Goal: Find specific page/section

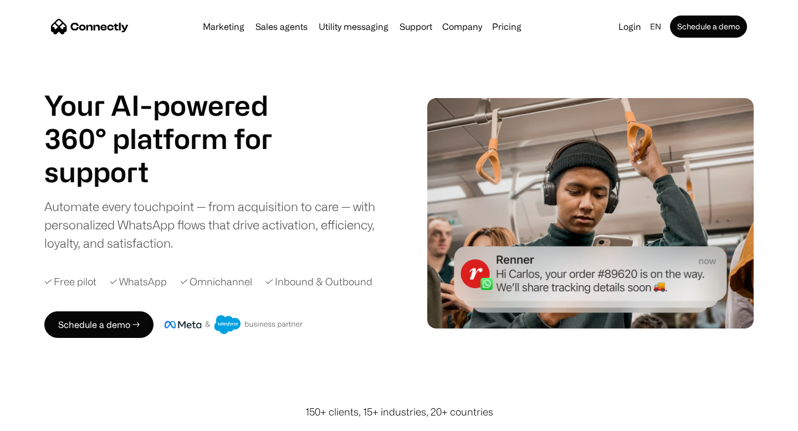
click at [191, 133] on h1 "Your AI-powered 360° platform for" at bounding box center [171, 122] width 255 height 66
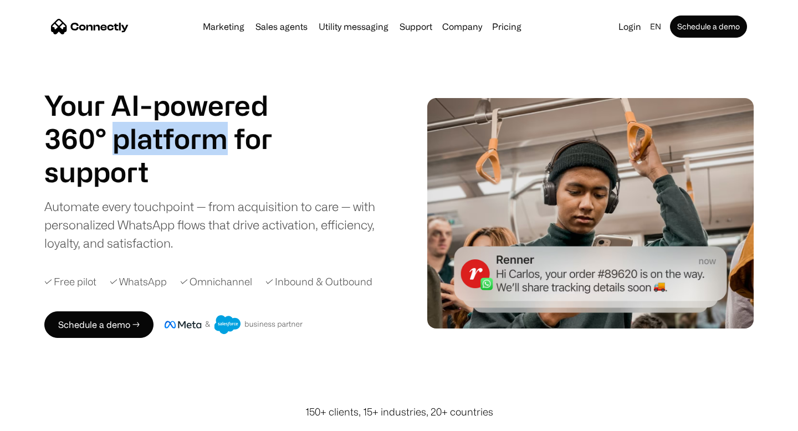
click at [191, 133] on h1 "Your AI-powered 360° platform for" at bounding box center [171, 122] width 255 height 66
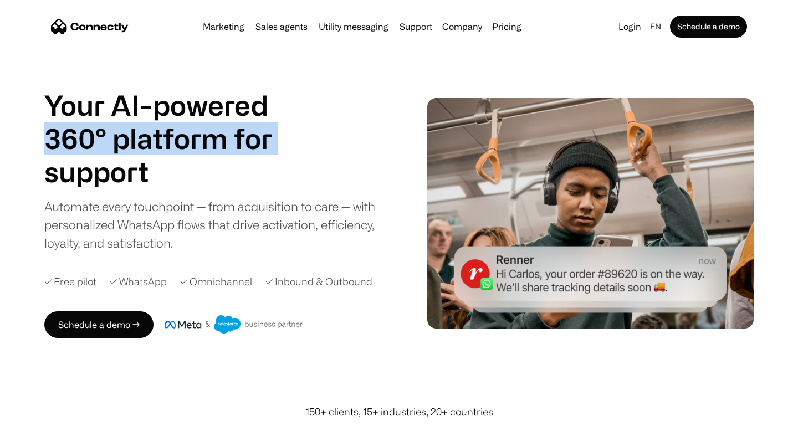
click at [191, 133] on h1 "Your AI-powered 360° platform for" at bounding box center [171, 122] width 255 height 66
click at [201, 107] on h1 "Your AI-powered 360° platform for" at bounding box center [171, 122] width 255 height 66
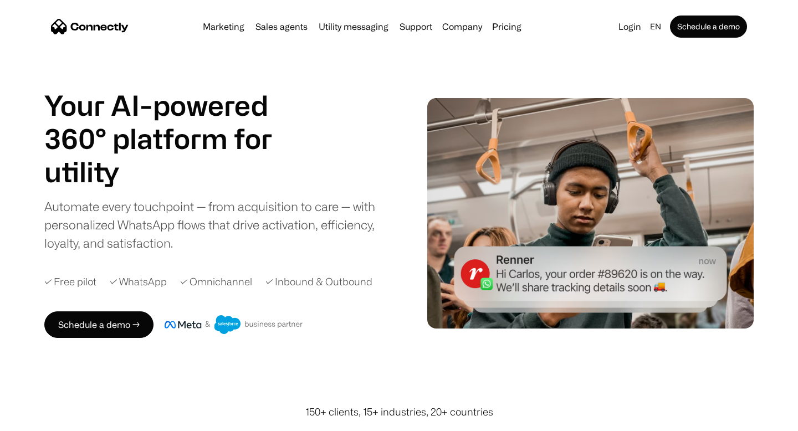
click at [201, 101] on h1 "Your AI-powered 360° platform for" at bounding box center [171, 122] width 255 height 66
click at [195, 129] on h1 "Your AI-powered 360° platform for" at bounding box center [171, 122] width 255 height 66
click at [195, 128] on h1 "Your AI-powered 360° platform for" at bounding box center [171, 122] width 255 height 66
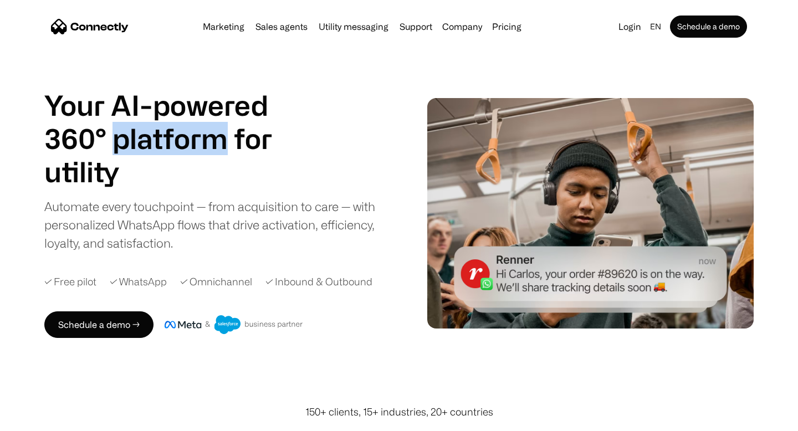
click at [184, 99] on h1 "Your AI-powered 360° platform for" at bounding box center [171, 122] width 255 height 66
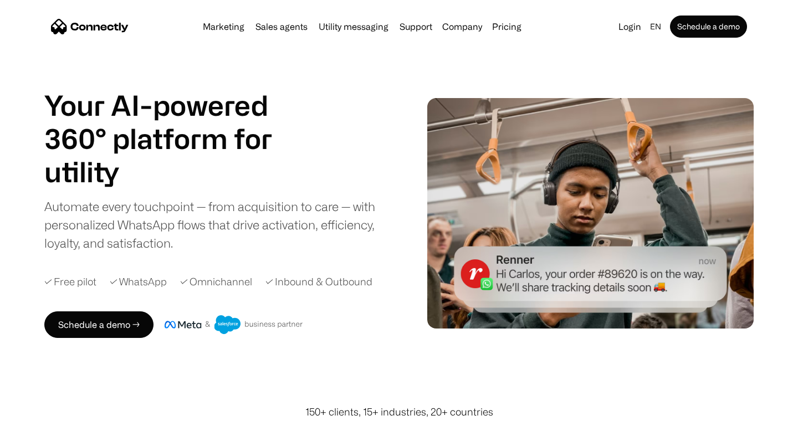
click at [184, 99] on h1 "Your AI-powered 360° platform for" at bounding box center [171, 122] width 255 height 66
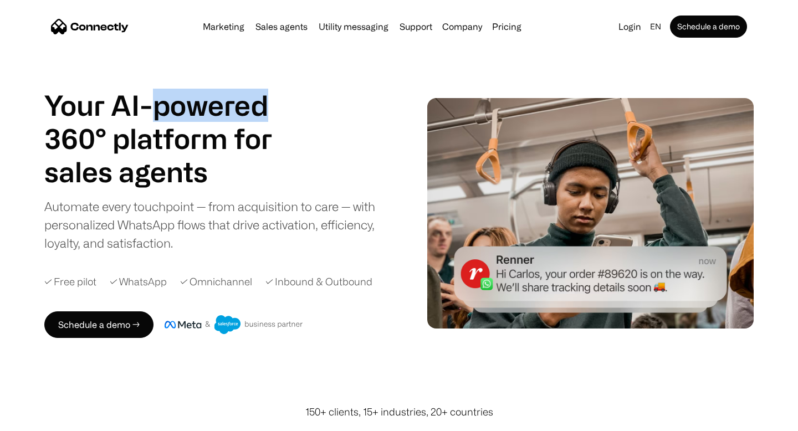
click at [178, 133] on h1 "Your AI-powered 360° platform for" at bounding box center [171, 122] width 255 height 66
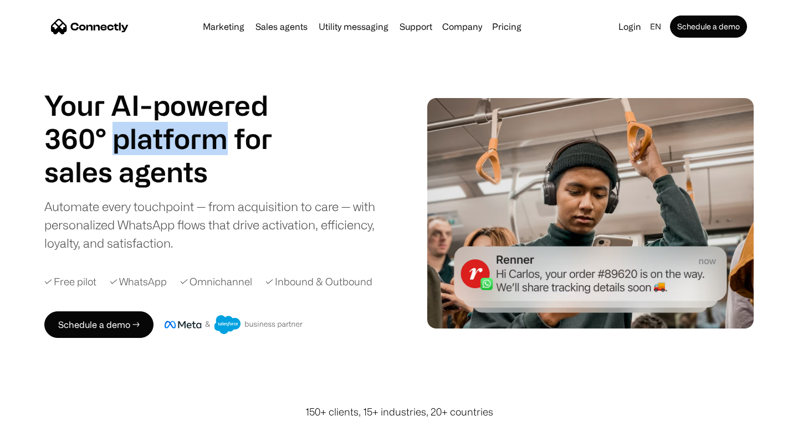
click at [178, 133] on h1 "Your AI-powered 360° platform for" at bounding box center [171, 122] width 255 height 66
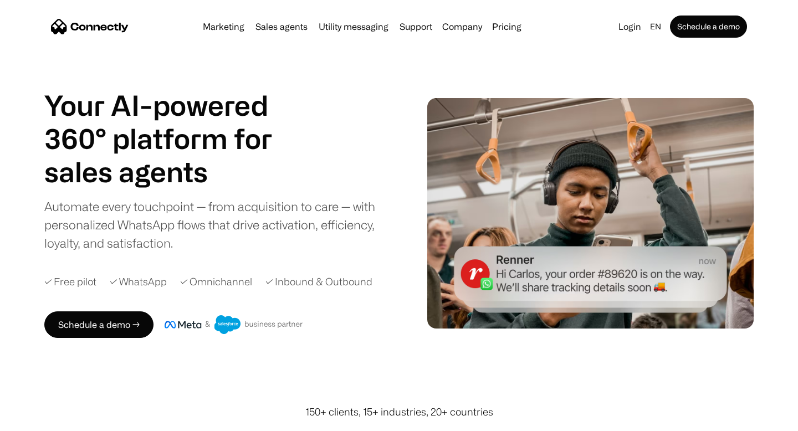
click at [165, 166] on h1 "sales agents" at bounding box center [171, 171] width 255 height 33
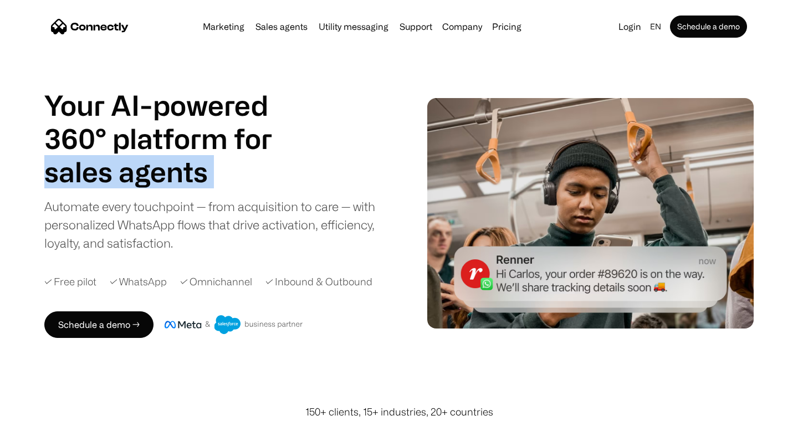
click at [165, 166] on h1 "sales agents" at bounding box center [171, 171] width 255 height 33
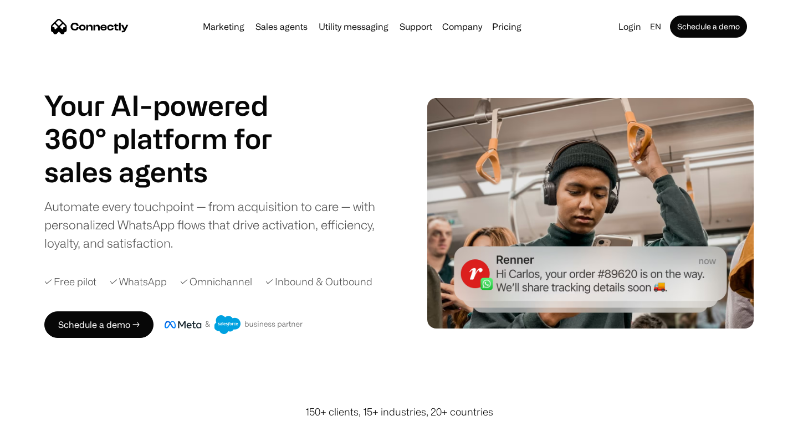
click at [165, 167] on h1 "sales agents" at bounding box center [171, 171] width 255 height 33
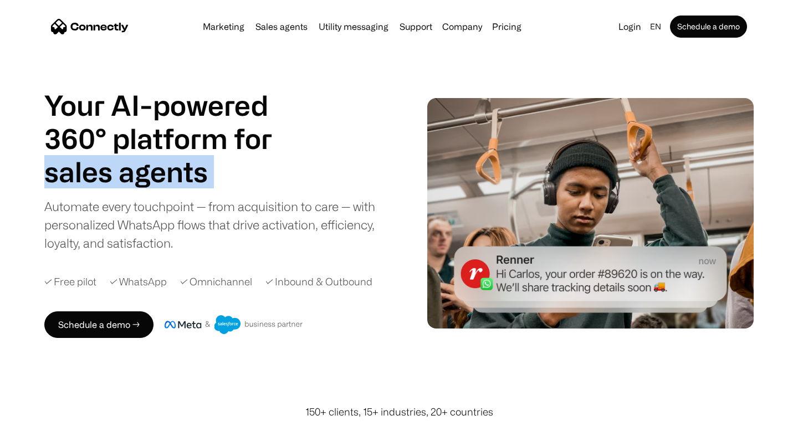
click at [165, 167] on h1 "sales agents" at bounding box center [171, 171] width 255 height 33
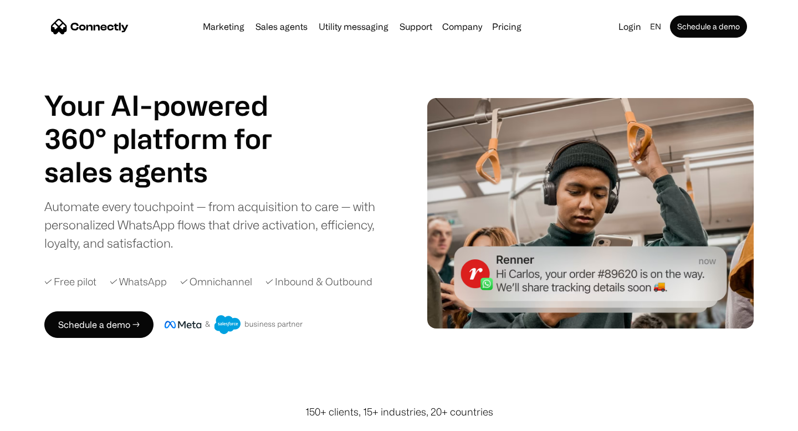
click at [177, 153] on h1 "Your AI-powered 360° platform for" at bounding box center [171, 122] width 255 height 66
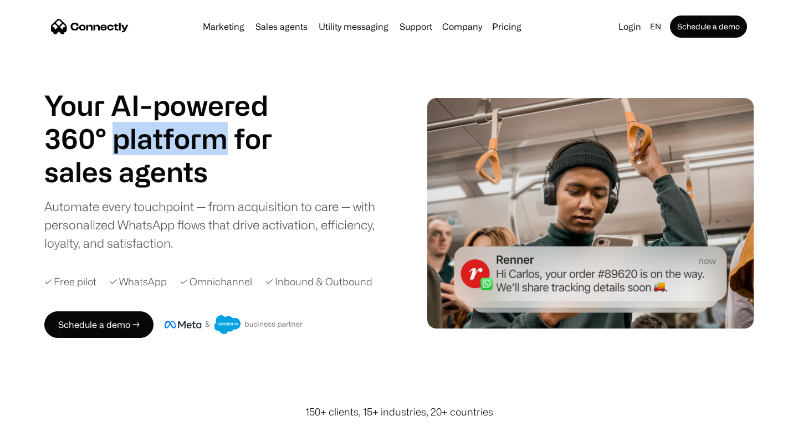
click at [177, 153] on h1 "Your AI-powered 360° platform for" at bounding box center [171, 122] width 255 height 66
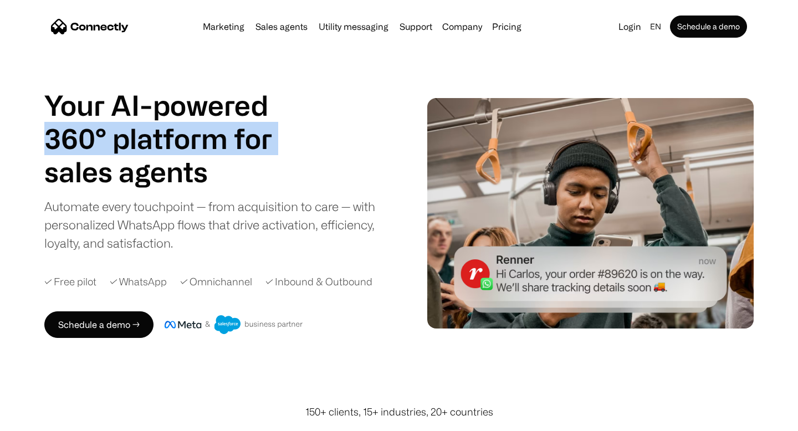
click at [177, 153] on h1 "Your AI-powered 360° platform for" at bounding box center [171, 122] width 255 height 66
click at [195, 137] on h1 "Your AI-powered 360° platform for" at bounding box center [171, 122] width 255 height 66
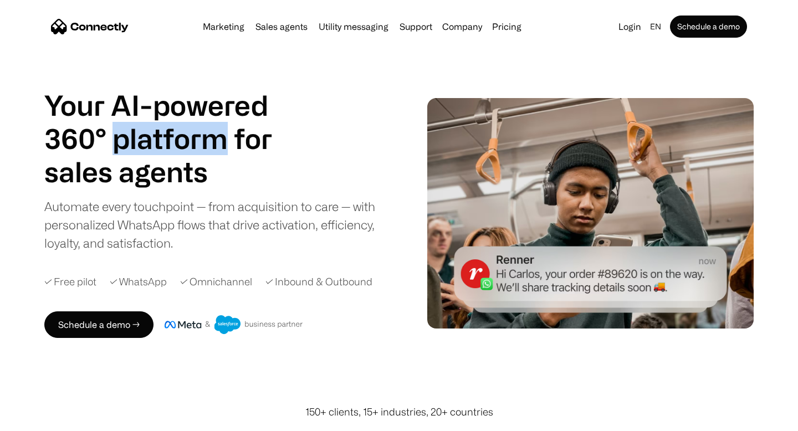
click at [195, 137] on h1 "Your AI-powered 360° platform for" at bounding box center [171, 122] width 255 height 66
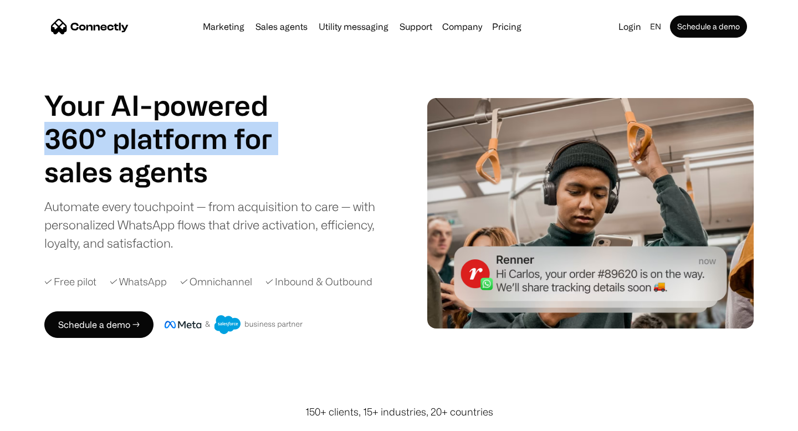
click at [195, 137] on h1 "Your AI-powered 360° platform for" at bounding box center [171, 122] width 255 height 66
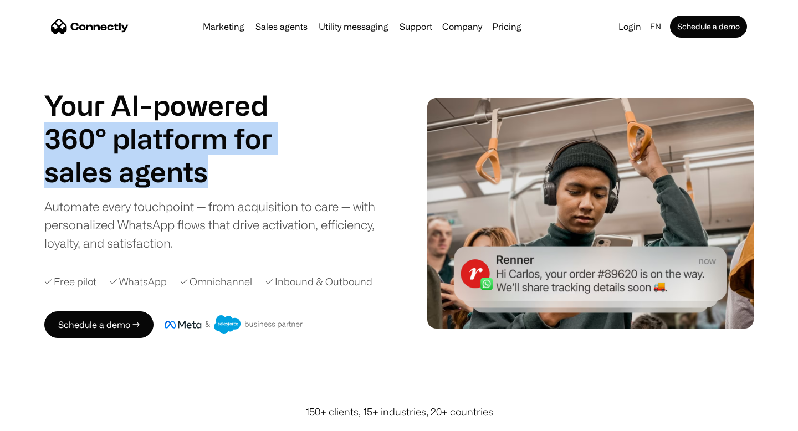
click at [196, 169] on h1 "sales agents" at bounding box center [171, 171] width 255 height 33
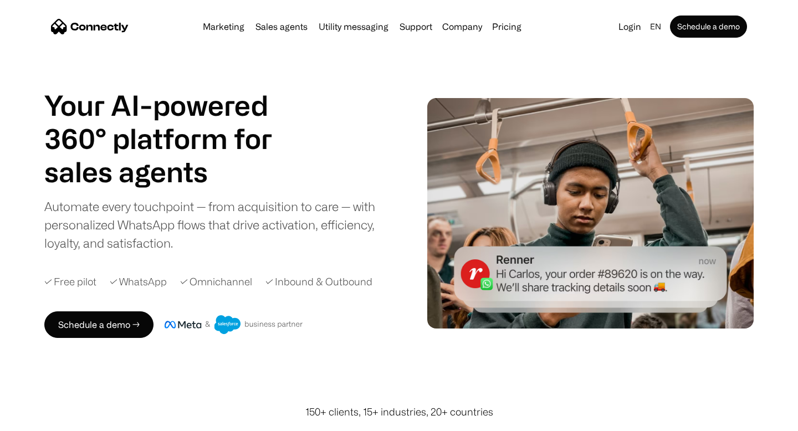
click at [196, 169] on h1 "sales agents" at bounding box center [171, 171] width 255 height 33
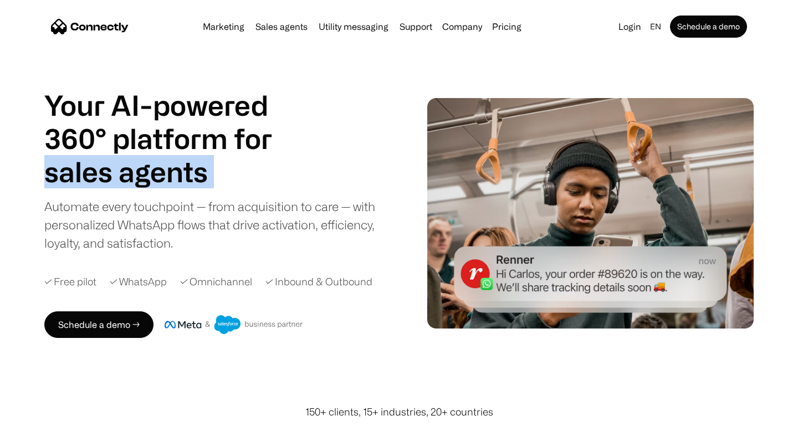
click at [196, 169] on h1 "sales agents" at bounding box center [171, 171] width 255 height 33
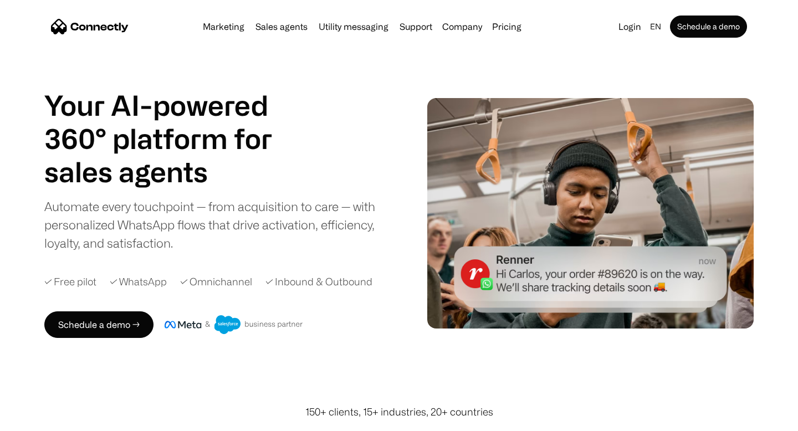
click at [215, 136] on h1 "Your AI-powered 360° platform for" at bounding box center [171, 122] width 255 height 66
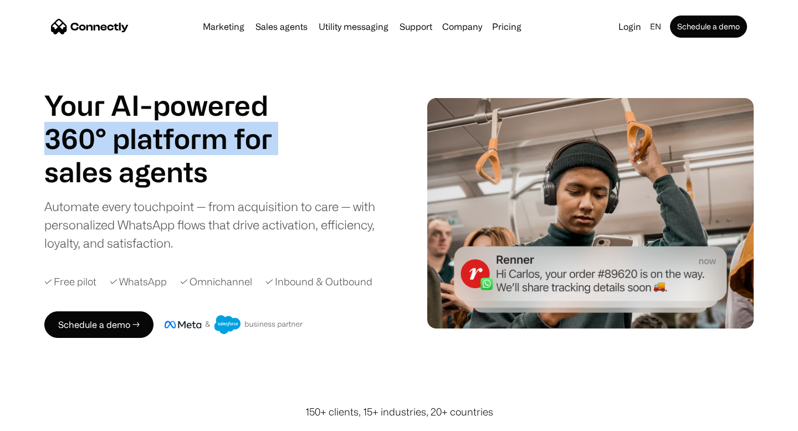
click at [215, 136] on h1 "Your AI-powered 360° platform for" at bounding box center [171, 122] width 255 height 66
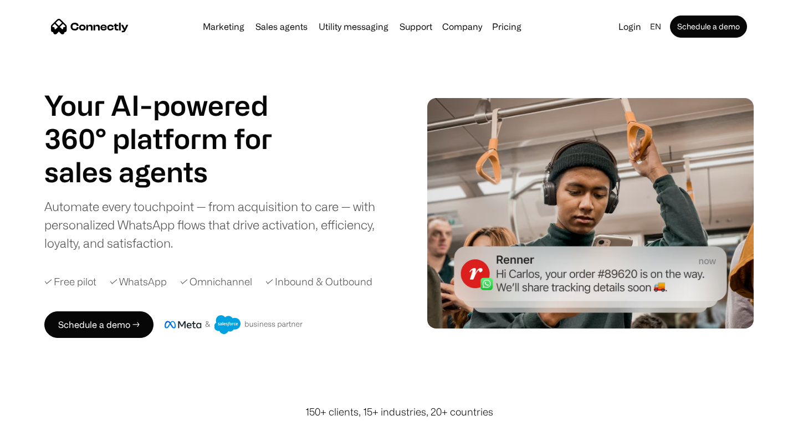
click at [216, 111] on h1 "Your AI-powered 360° platform for" at bounding box center [171, 122] width 255 height 66
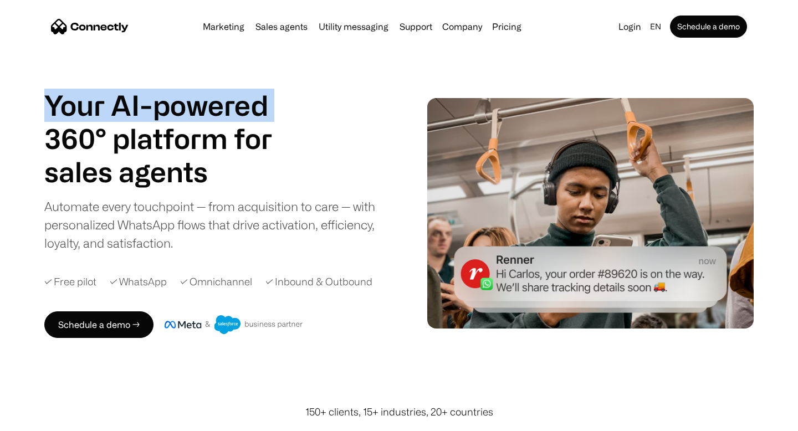
click at [216, 111] on h1 "Your AI-powered 360° platform for" at bounding box center [171, 122] width 255 height 66
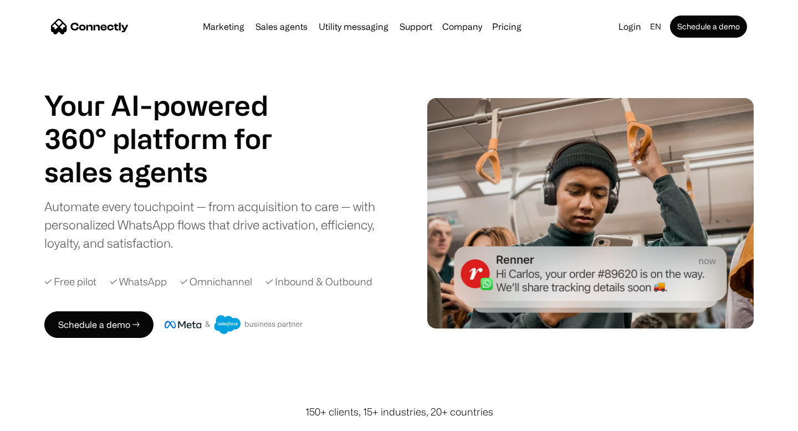
click at [219, 138] on h1 "Your AI-powered 360° platform for" at bounding box center [171, 122] width 255 height 66
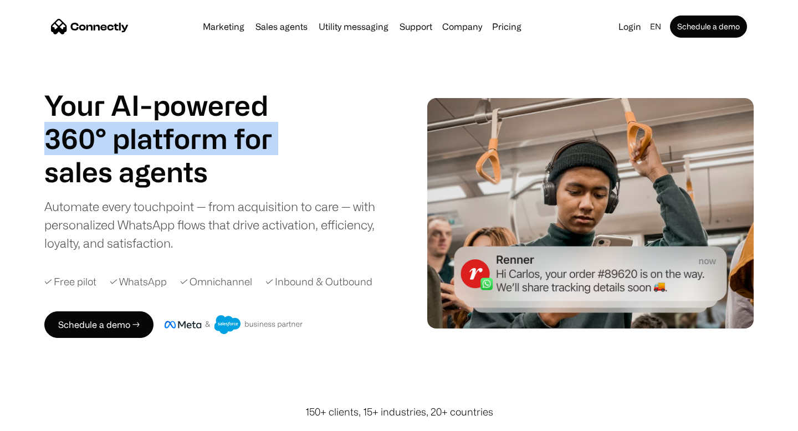
click at [219, 138] on h1 "Your AI-powered 360° platform for" at bounding box center [171, 122] width 255 height 66
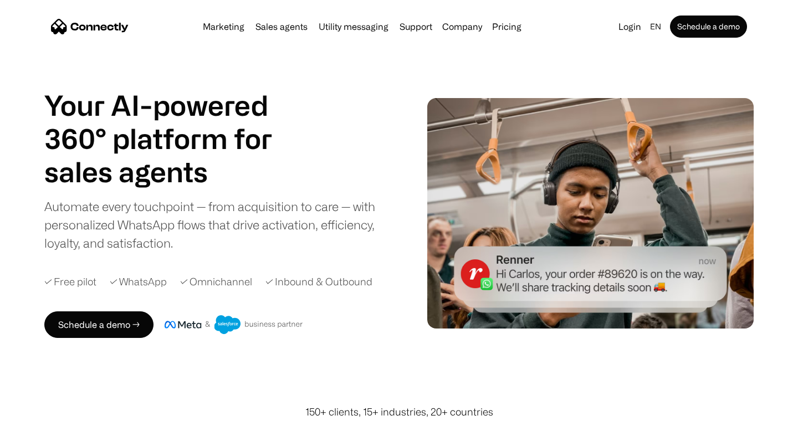
click at [169, 166] on h1 "sales agents" at bounding box center [171, 171] width 255 height 33
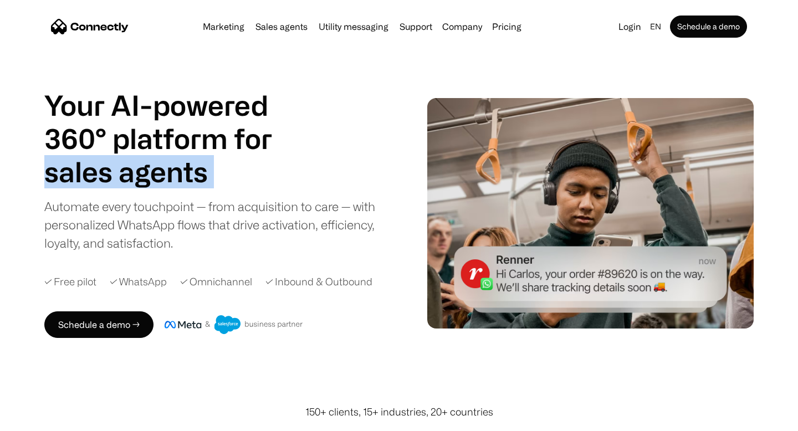
click at [169, 166] on h1 "sales agents" at bounding box center [171, 171] width 255 height 33
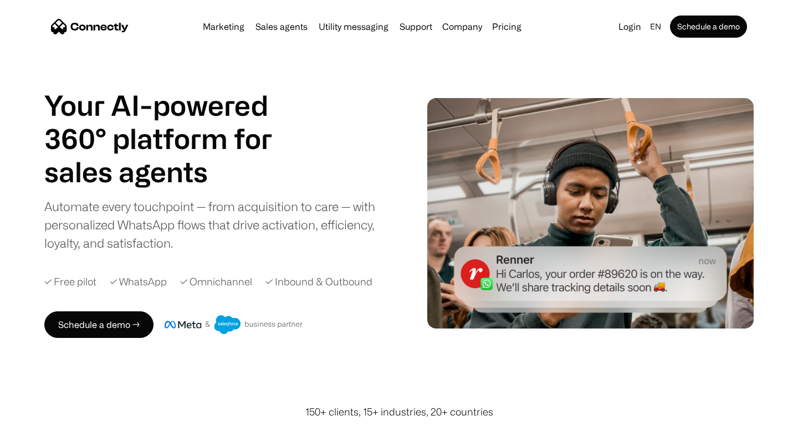
click at [169, 168] on h1 "sales agents" at bounding box center [171, 171] width 255 height 33
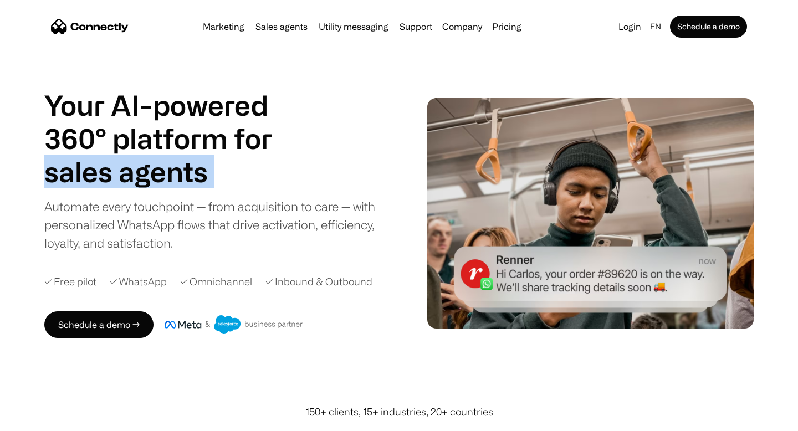
click at [169, 168] on h1 "sales agents" at bounding box center [171, 171] width 255 height 33
click at [255, 173] on h1 "sales agents" at bounding box center [171, 171] width 255 height 33
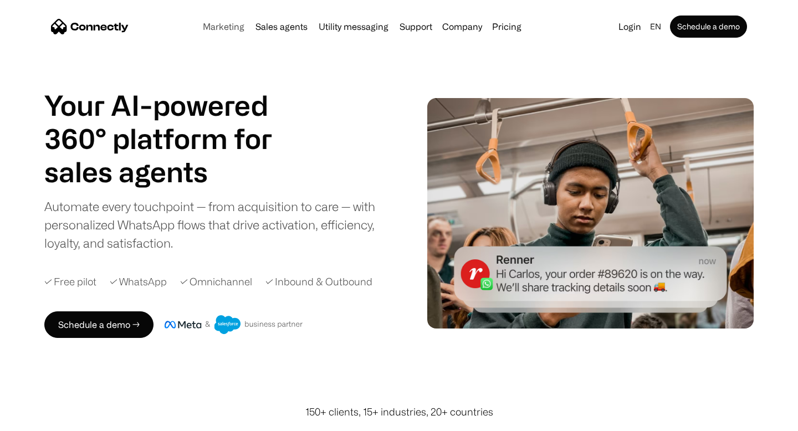
click at [225, 27] on link "Marketing" at bounding box center [223, 26] width 50 height 9
